Goal: Task Accomplishment & Management: Use online tool/utility

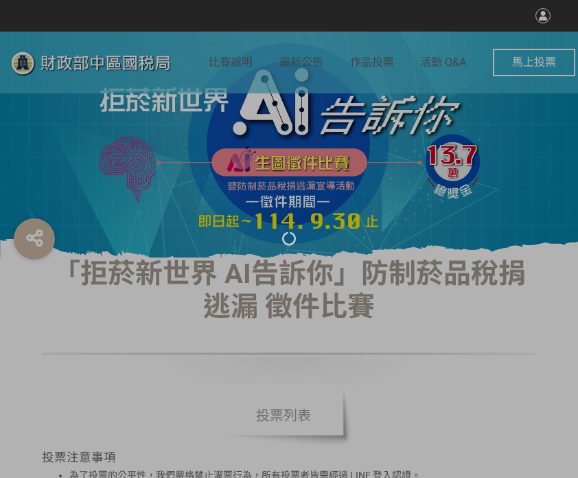
select select "vote"
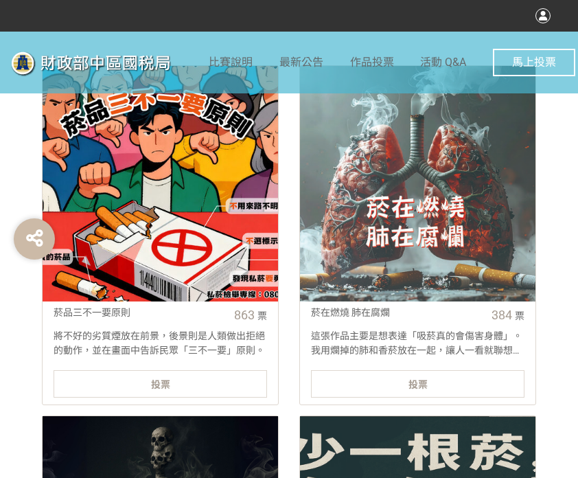
scroll to position [549, 0]
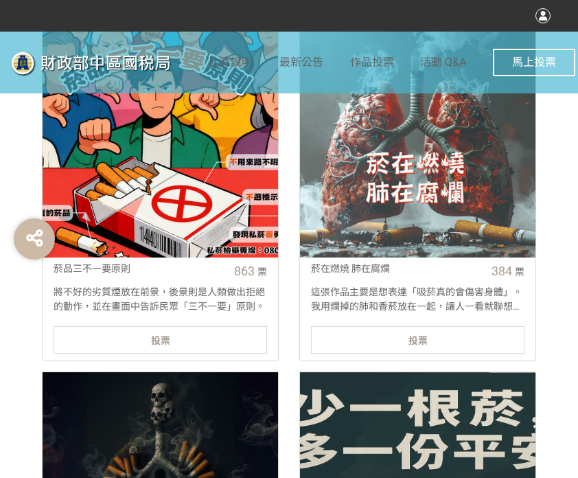
click at [172, 336] on div "投票" at bounding box center [161, 339] width 214 height 27
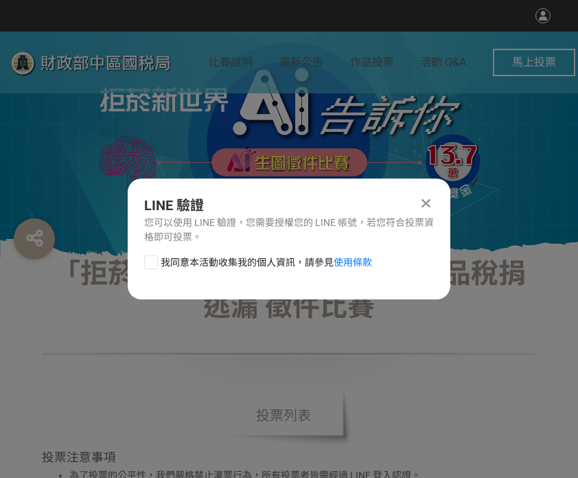
scroll to position [0, 0]
click at [150, 263] on div at bounding box center [151, 262] width 14 height 14
checkbox input "true"
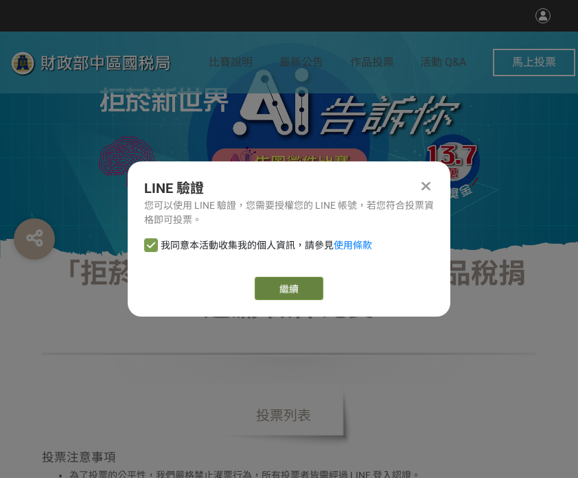
click at [273, 281] on link "繼續" at bounding box center [289, 288] width 69 height 23
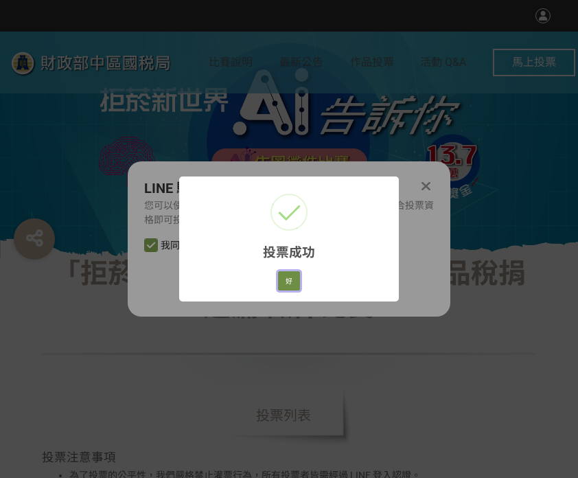
click at [295, 275] on button "好" at bounding box center [289, 280] width 22 height 19
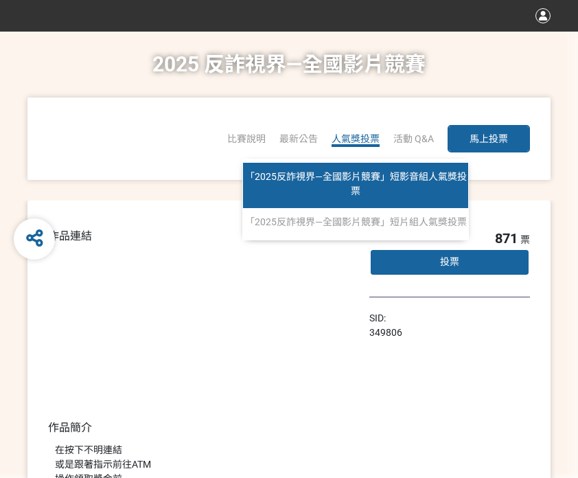
click at [350, 172] on span "「2025反詐視界—全國影片競賽」短影音組人氣獎投票" at bounding box center [356, 183] width 222 height 25
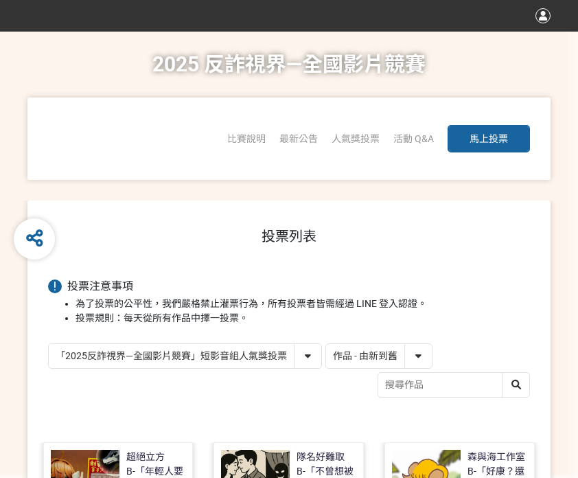
click at [404, 357] on select "作品 - 由新到舊 作品 - 由舊到新 票數 - 由多到少 票數 - 由少到多" at bounding box center [379, 356] width 106 height 24
select select "vote"
click at [326, 344] on select "作品 - 由新到舊 作品 - 由舊到新 票數 - 由多到少 票數 - 由少到多" at bounding box center [379, 356] width 106 height 24
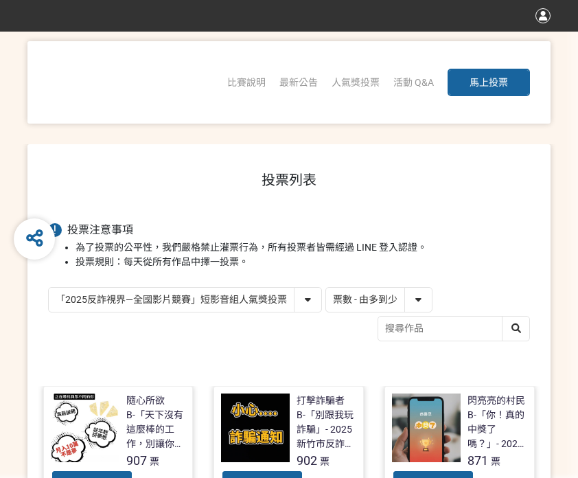
scroll to position [275, 0]
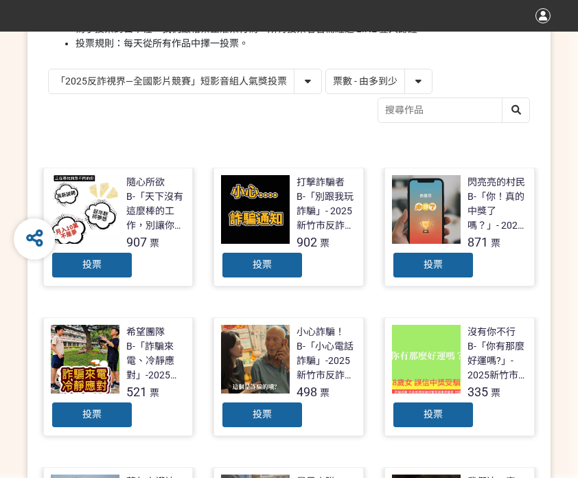
click at [120, 273] on div "投票" at bounding box center [92, 264] width 82 height 27
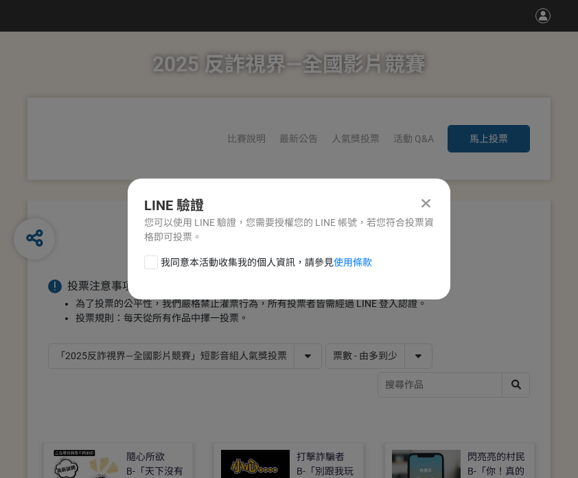
click at [155, 266] on div at bounding box center [151, 262] width 14 height 14
checkbox input "true"
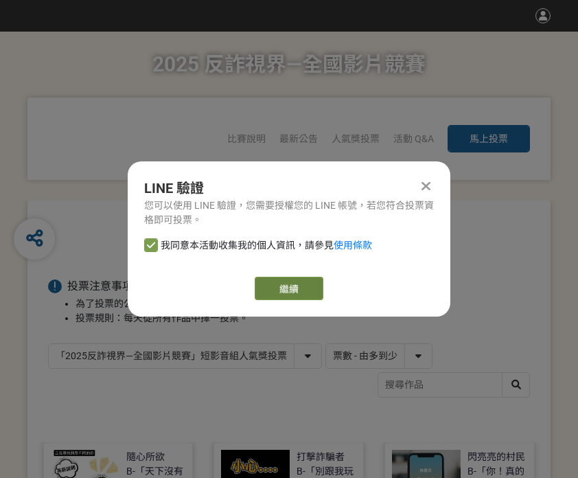
click at [274, 278] on link "繼續" at bounding box center [289, 288] width 69 height 23
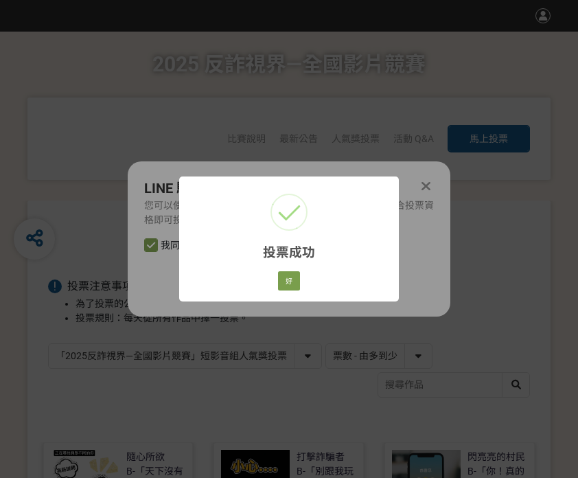
click at [305, 273] on div "投票成功 × 好 Cancel" at bounding box center [289, 239] width 220 height 124
click at [292, 277] on button "好" at bounding box center [289, 280] width 22 height 19
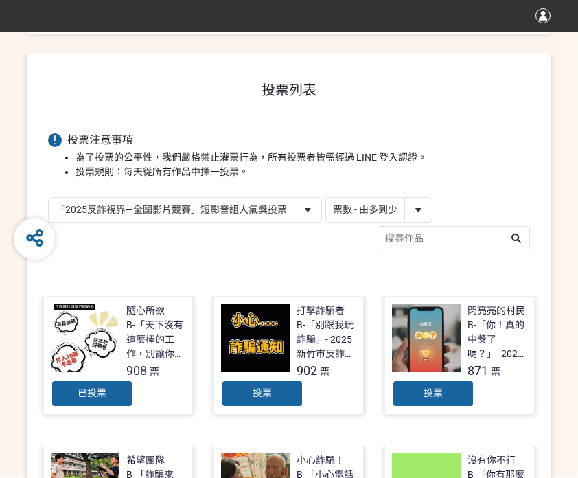
scroll to position [196, 0]
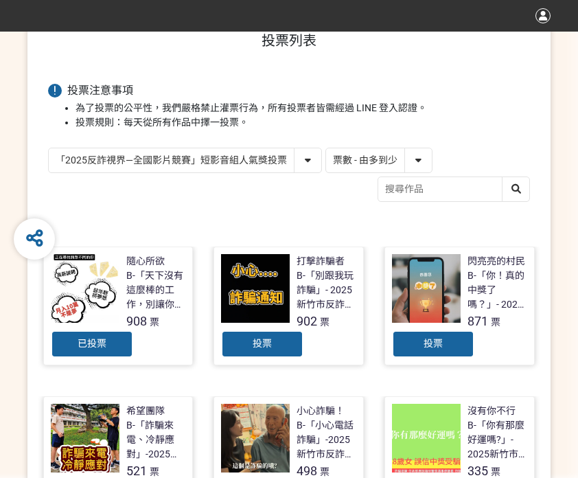
click at [282, 157] on select "「2025反詐視界—全國影片競賽」短影音組人氣獎投票 「2025反詐視界—全國影片競賽」短片組人氣獎投票" at bounding box center [185, 160] width 273 height 24
select select "13146"
click at [49, 148] on select "「2025反詐視界—全國影片競賽」短影音組人氣獎投票 「2025反詐視界—全國影片競賽」短片組人氣獎投票" at bounding box center [185, 160] width 273 height 24
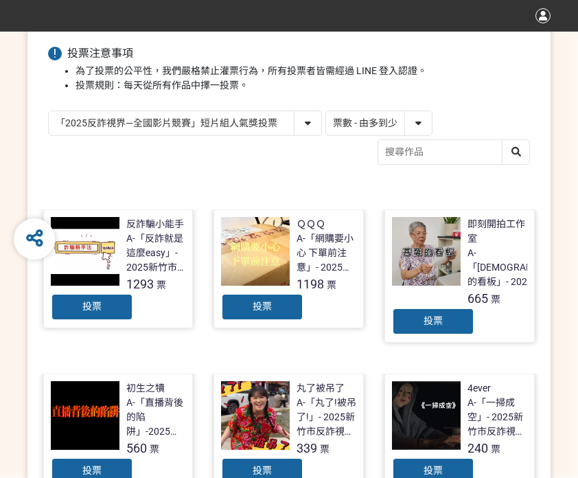
scroll to position [275, 0]
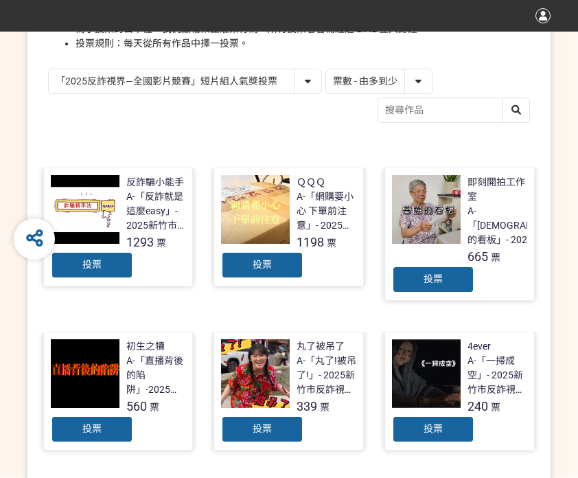
click at [107, 266] on div "投票" at bounding box center [92, 264] width 82 height 27
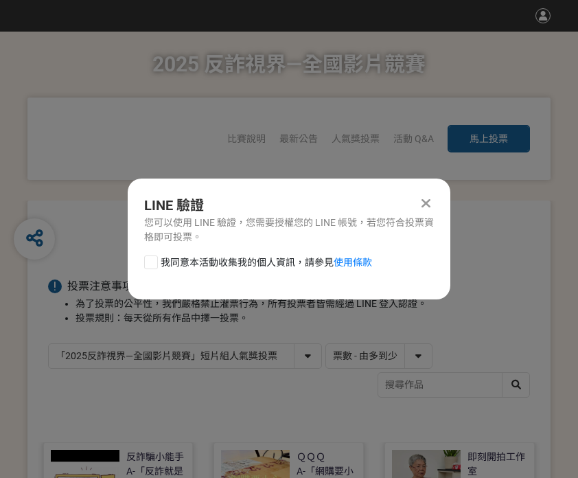
scroll to position [0, 0]
click at [151, 267] on div at bounding box center [151, 262] width 14 height 14
checkbox input "true"
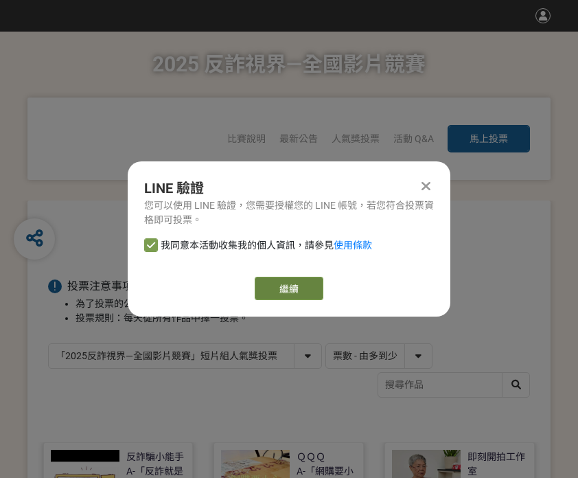
click at [295, 291] on link "繼續" at bounding box center [289, 288] width 69 height 23
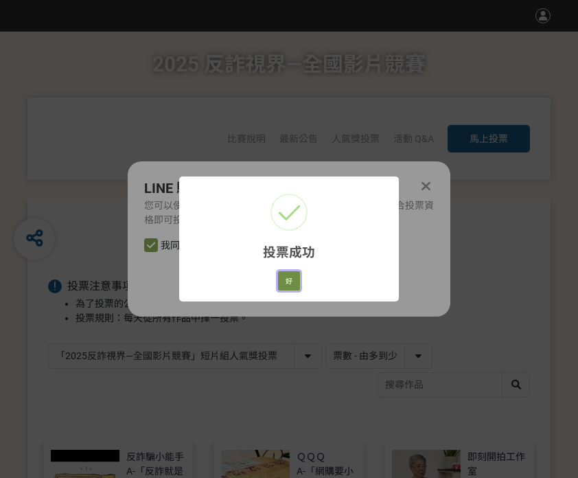
click at [286, 281] on button "好" at bounding box center [289, 280] width 22 height 19
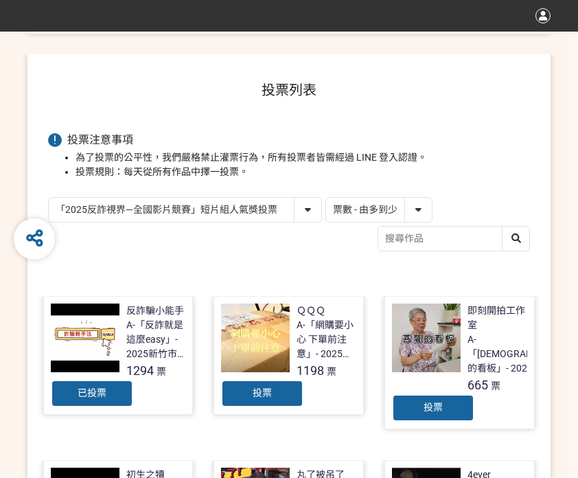
scroll to position [196, 0]
